Goal: Task Accomplishment & Management: Manage account settings

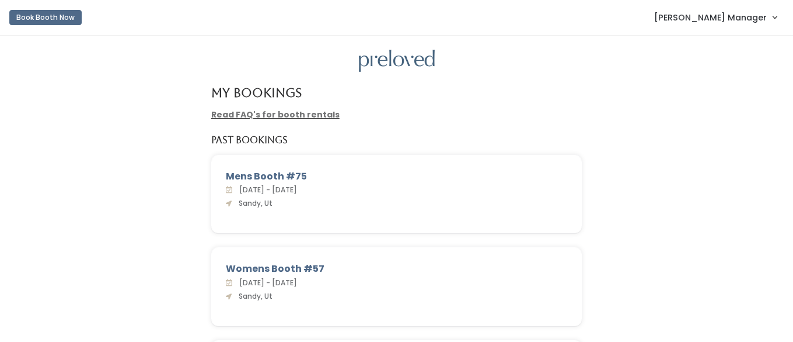
click at [740, 22] on span "Sandy Manager" at bounding box center [710, 17] width 113 height 13
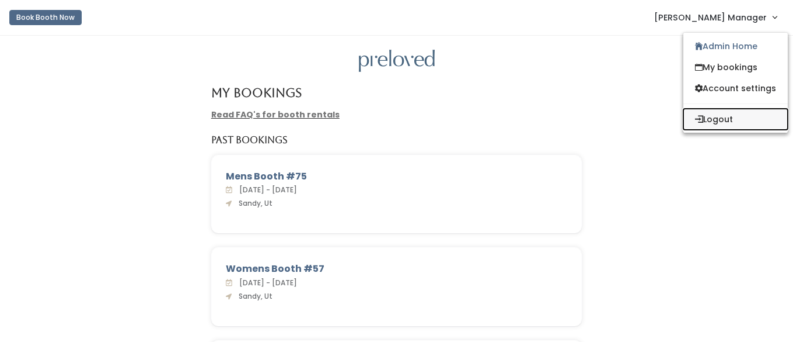
click at [701, 117] on button "Logout" at bounding box center [736, 119] width 104 height 21
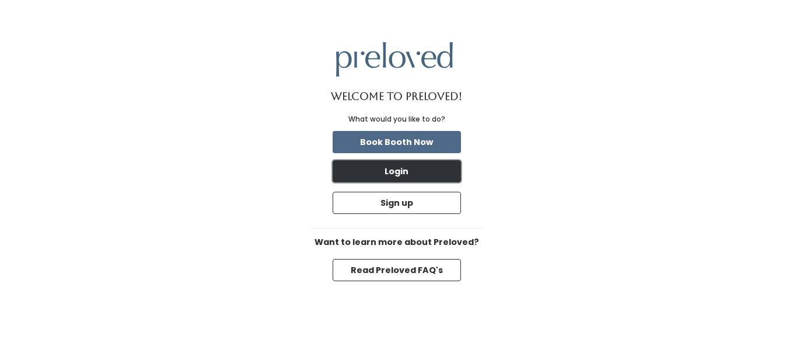
click at [384, 175] on button "Login" at bounding box center [397, 171] width 128 height 22
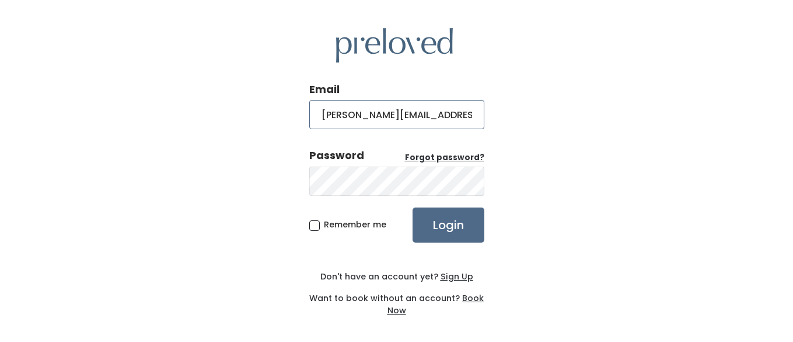
click at [350, 117] on input "sandy@preloved.love" at bounding box center [396, 114] width 175 height 29
type input "Houston@preloved.love"
click at [283, 175] on div "Email Houston@preloved.love Password Forgot password? Remember me Login Don't h…" at bounding box center [396, 172] width 793 height 344
click at [456, 228] on input "Login" at bounding box center [449, 224] width 72 height 35
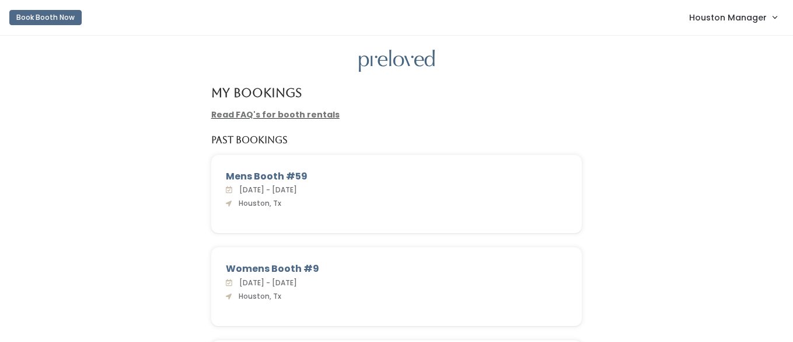
click at [721, 12] on span "Houston Manager" at bounding box center [728, 17] width 78 height 13
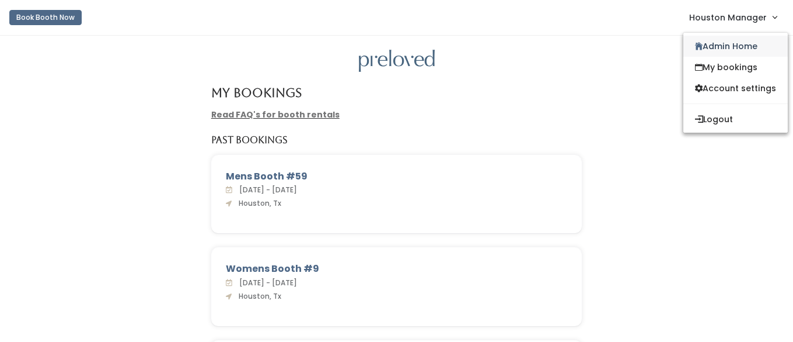
click at [698, 44] on icon at bounding box center [699, 46] width 8 height 9
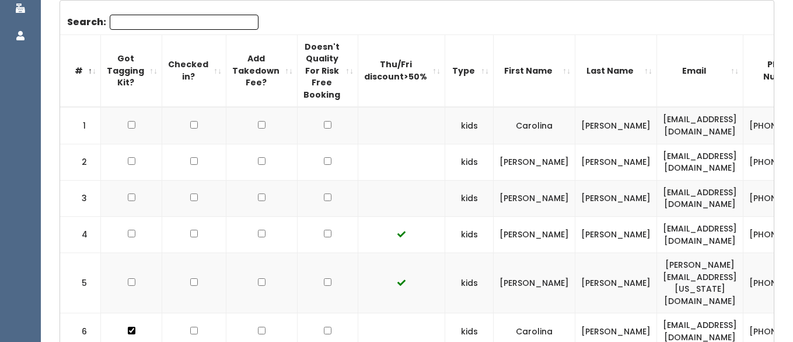
scroll to position [203, 0]
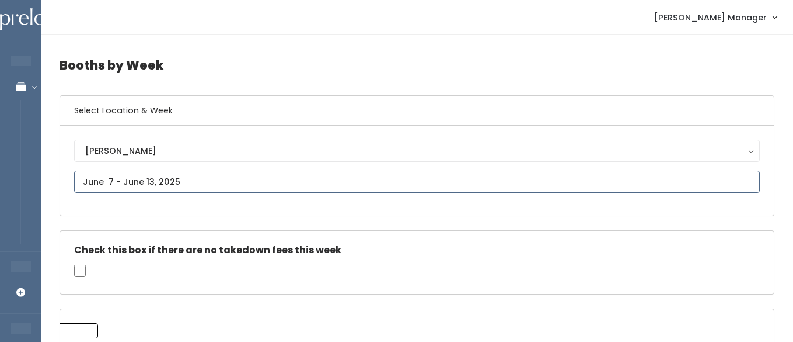
click at [96, 179] on input "text" at bounding box center [417, 181] width 686 height 22
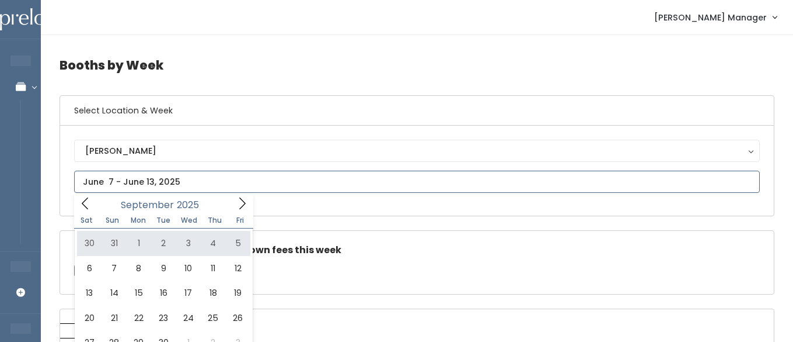
type input "August 30 to September 5"
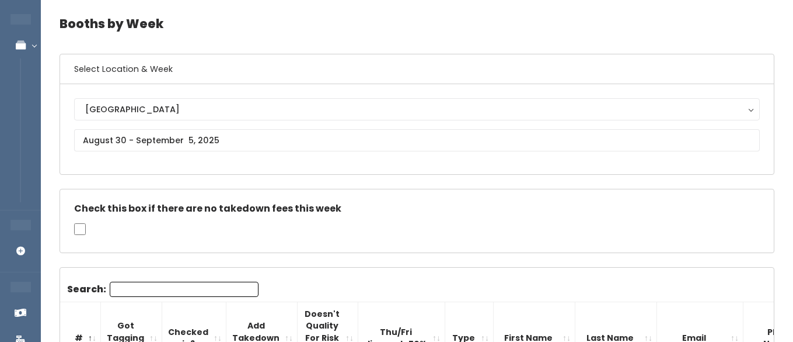
scroll to position [53, 0]
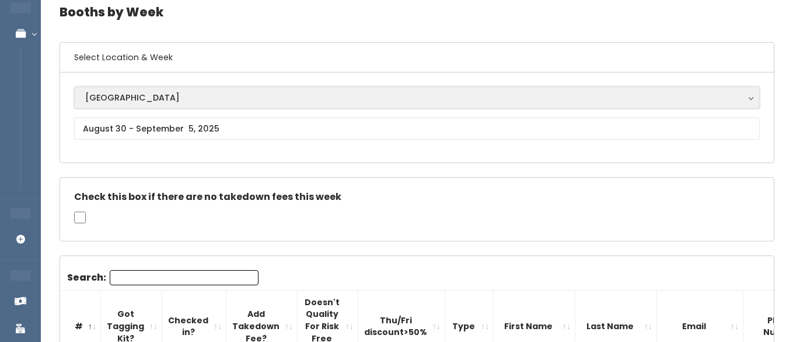
click at [97, 103] on div "Houston" at bounding box center [417, 97] width 664 height 13
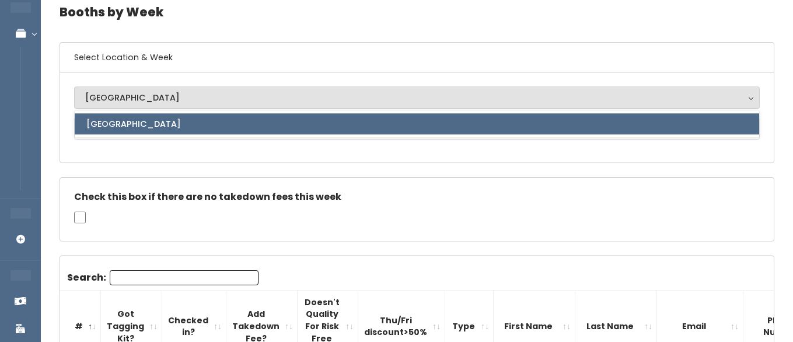
click at [173, 58] on h6 "Select Location & Week" at bounding box center [417, 58] width 714 height 30
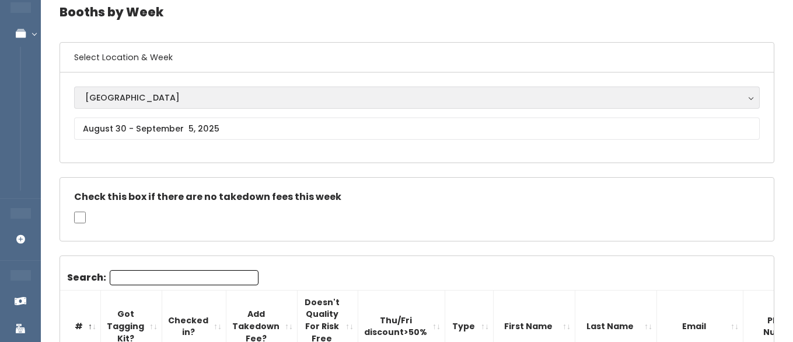
scroll to position [0, 0]
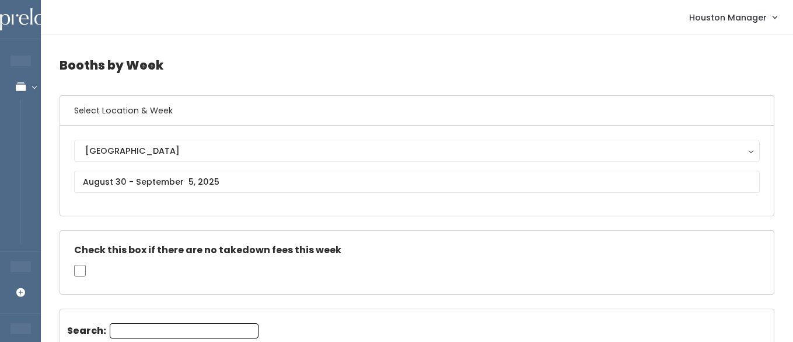
click at [745, 21] on span "Houston Manager" at bounding box center [728, 17] width 78 height 13
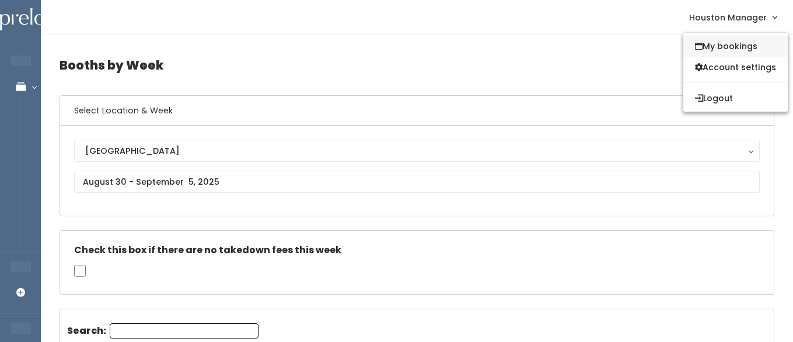
click at [714, 41] on link "My bookings" at bounding box center [736, 46] width 104 height 21
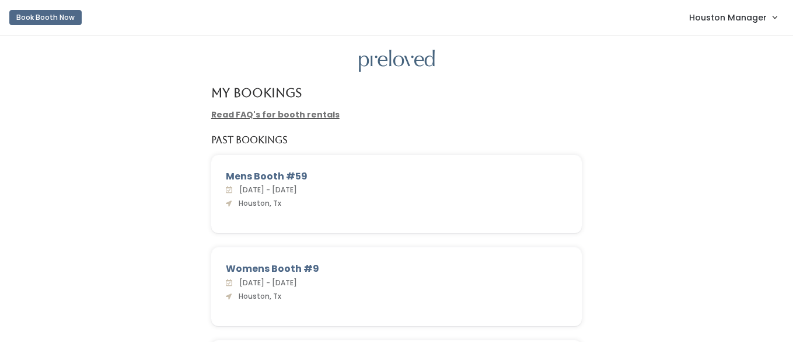
click at [708, 19] on span "Houston Manager" at bounding box center [728, 17] width 78 height 13
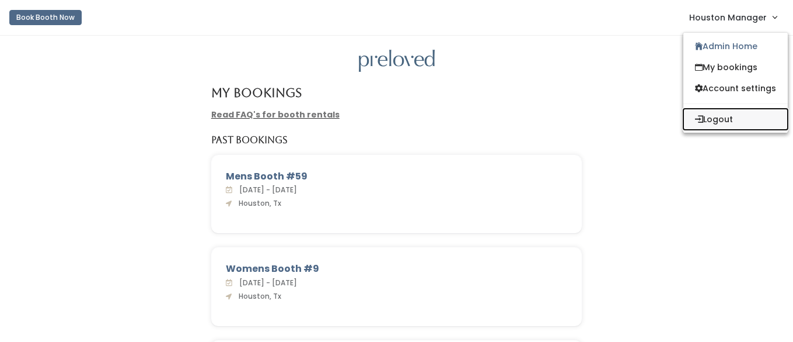
click at [702, 122] on button "Logout" at bounding box center [736, 119] width 104 height 21
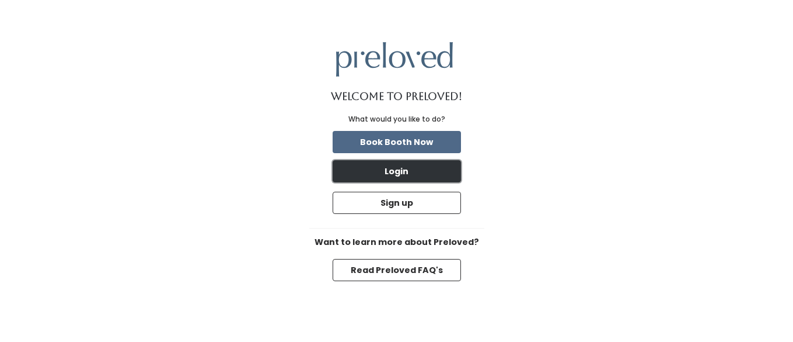
click at [396, 175] on button "Login" at bounding box center [397, 171] width 128 height 22
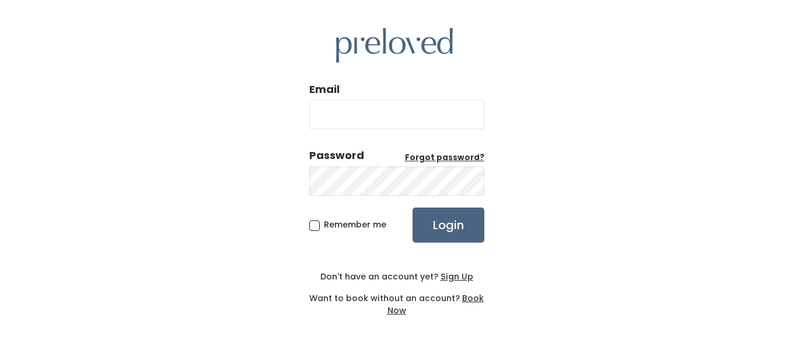
type input "[PERSON_NAME][EMAIL_ADDRESS][DOMAIN_NAME]"
click at [445, 224] on input "Login" at bounding box center [449, 224] width 72 height 35
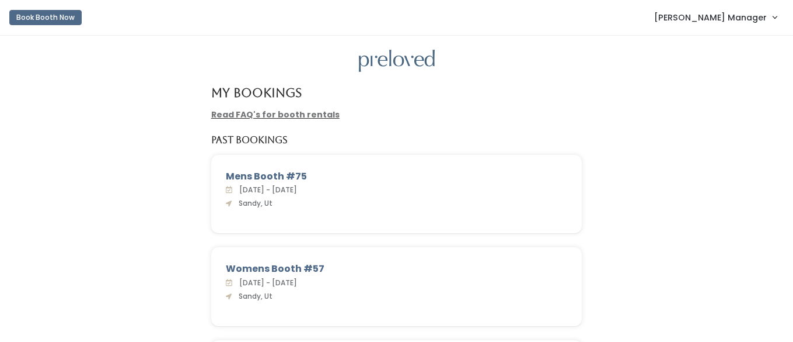
click at [750, 18] on span "[PERSON_NAME] Manager" at bounding box center [710, 17] width 113 height 13
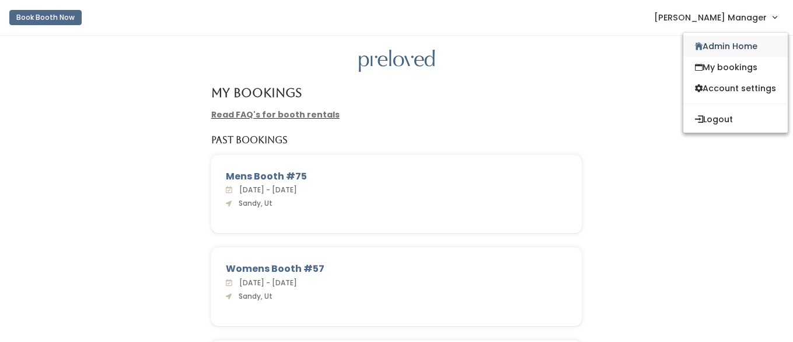
click at [708, 46] on link "Admin Home" at bounding box center [736, 46] width 104 height 21
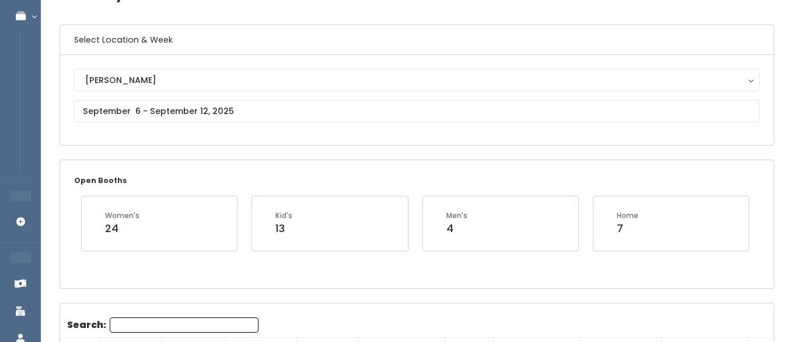
scroll to position [62, 0]
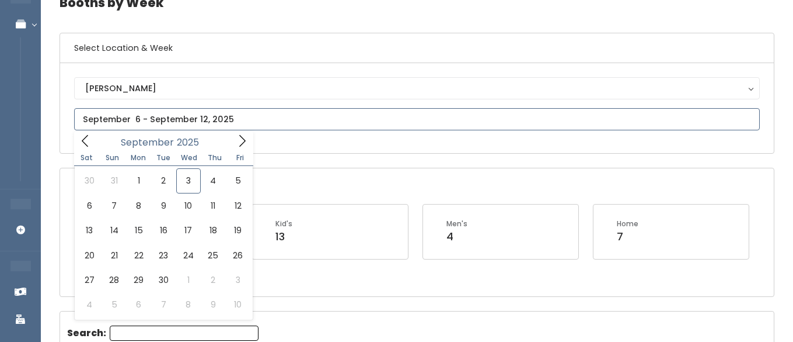
click at [178, 120] on input "text" at bounding box center [417, 119] width 686 height 22
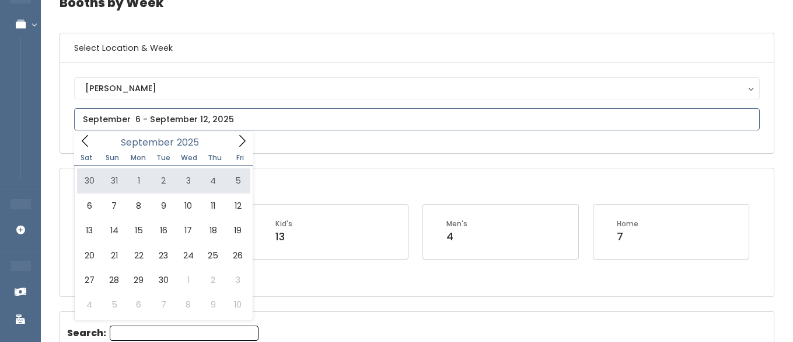
type input "August 30 to September 5"
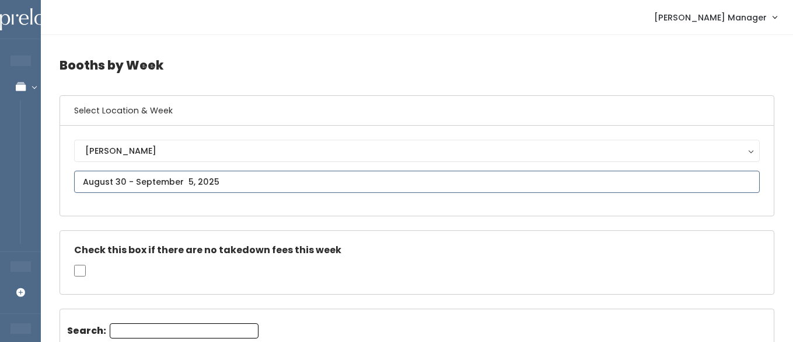
click at [176, 181] on input "text" at bounding box center [417, 181] width 686 height 22
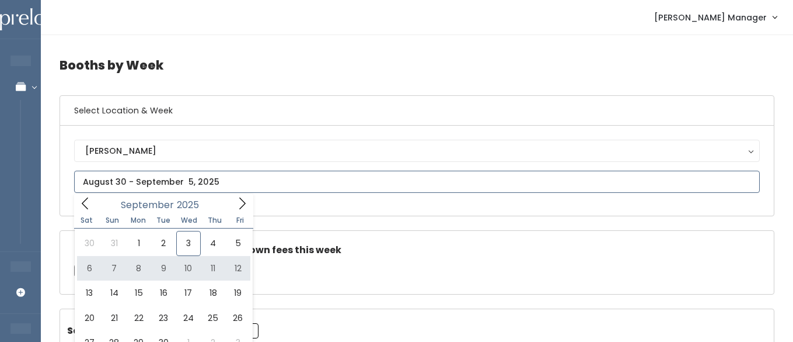
type input "September 6 to September 12"
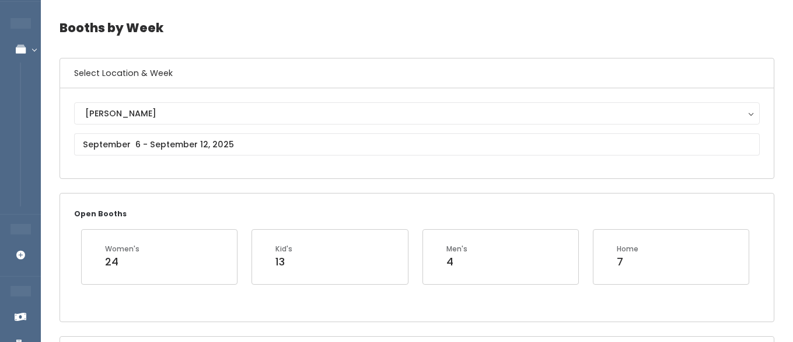
scroll to position [7, 0]
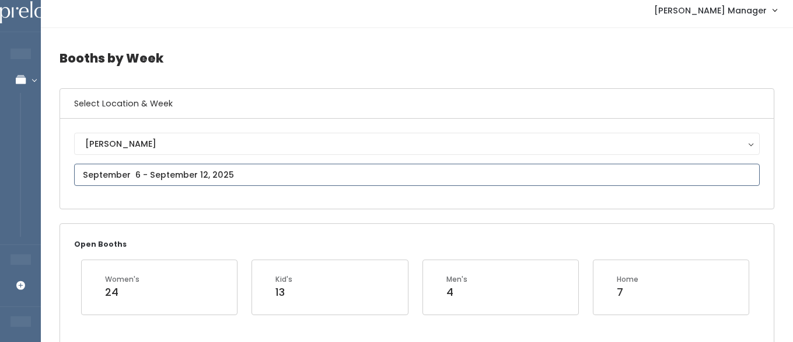
click at [202, 179] on input "text" at bounding box center [417, 174] width 686 height 22
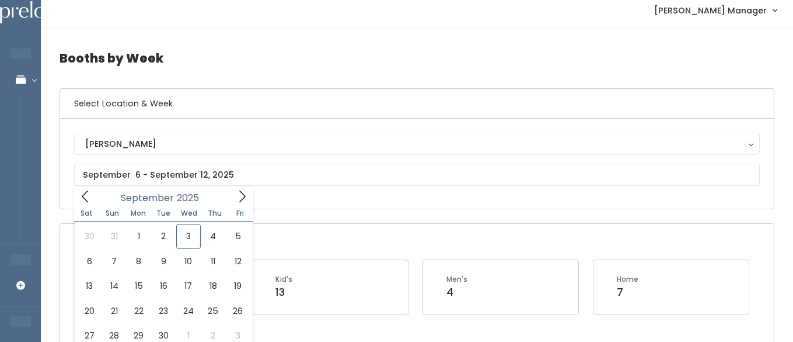
click at [309, 203] on div "[PERSON_NAME]" at bounding box center [417, 164] width 714 height 90
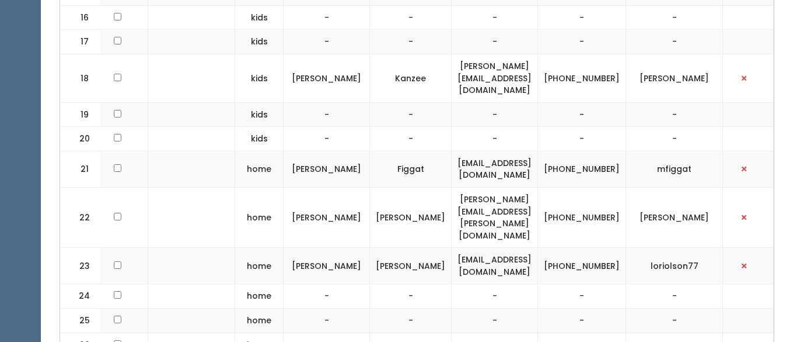
scroll to position [940, 0]
